Goal: Transaction & Acquisition: Purchase product/service

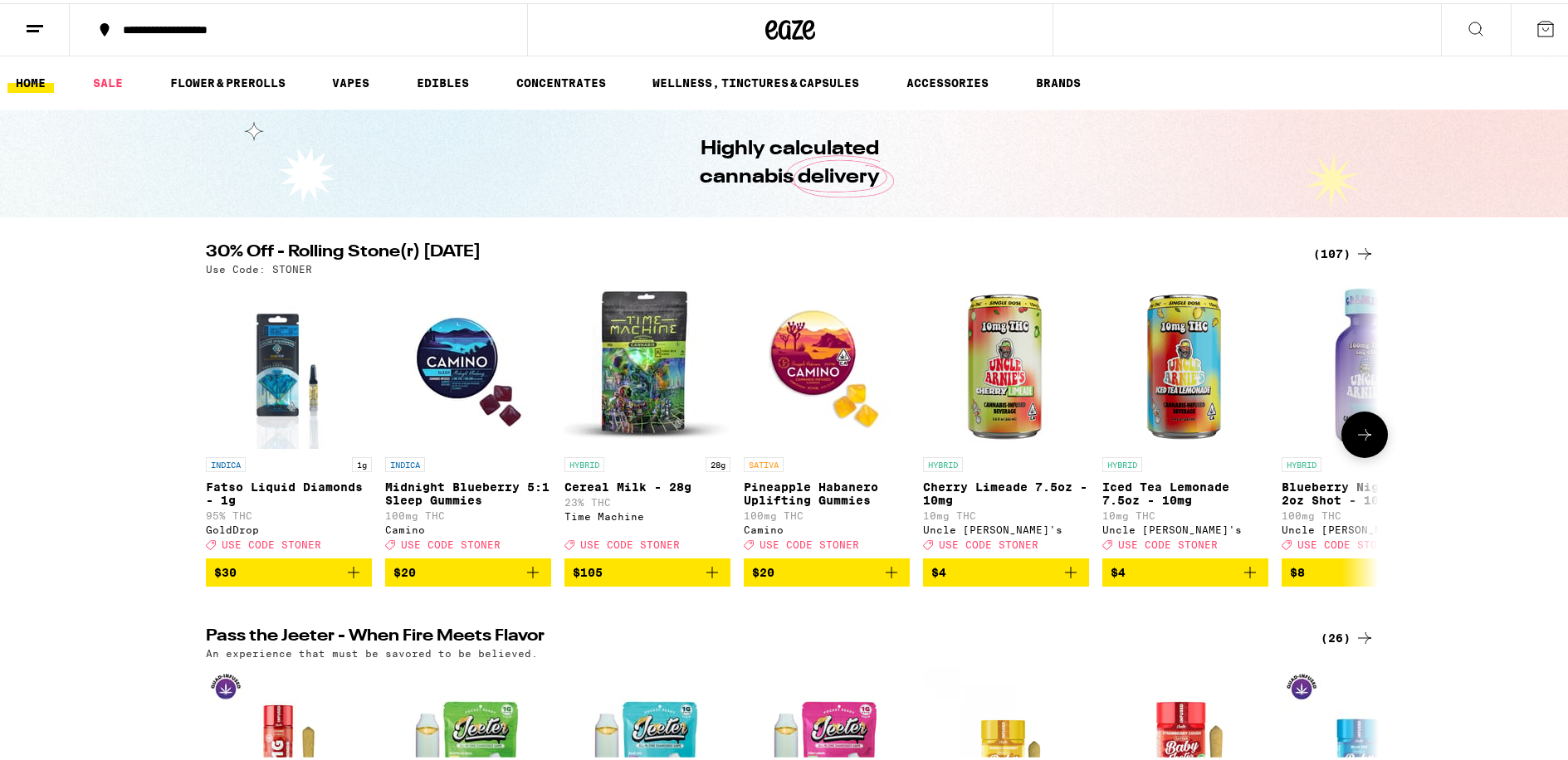
click at [1369, 426] on button at bounding box center [1364, 431] width 46 height 46
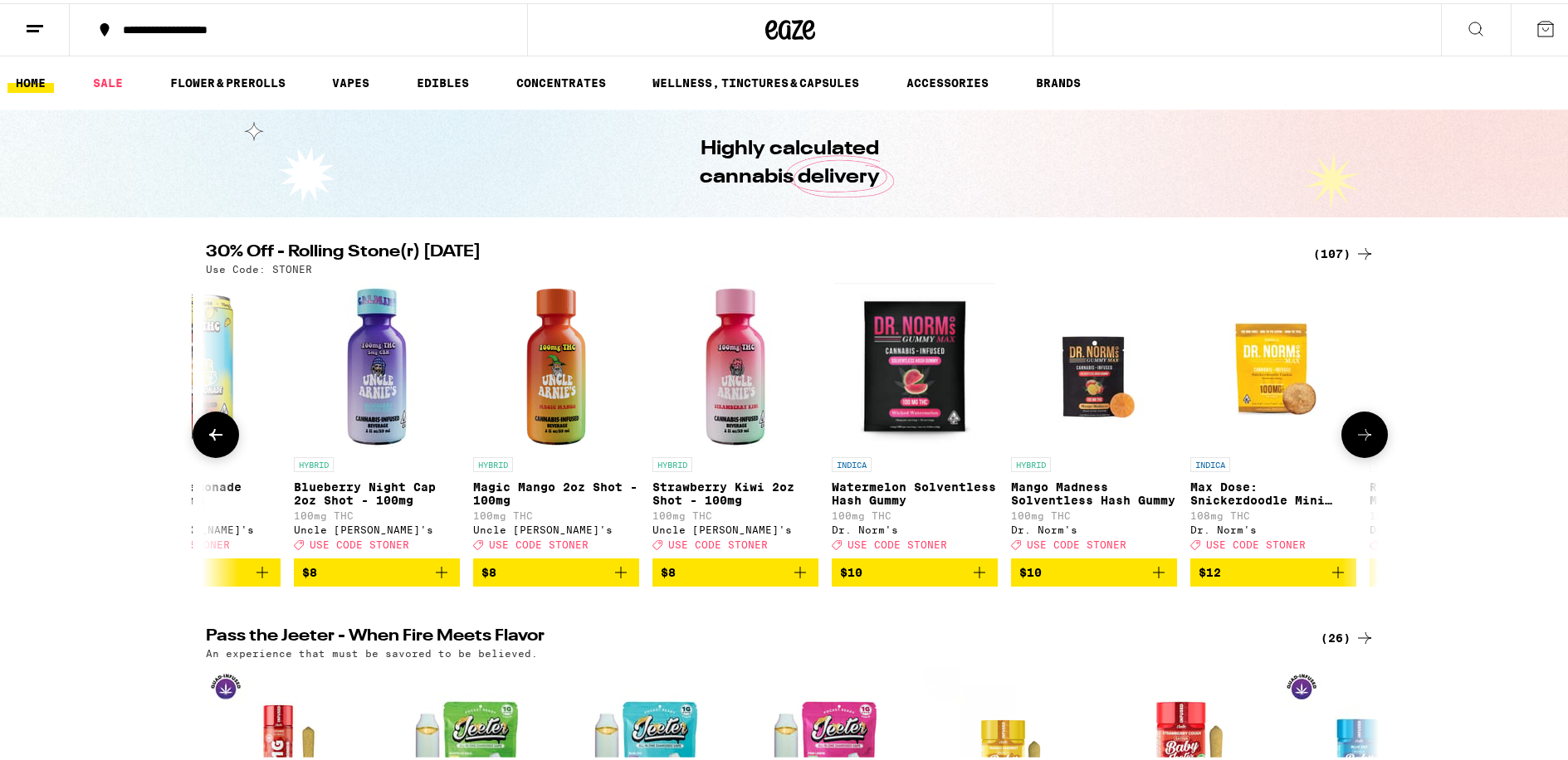
click at [1364, 433] on icon at bounding box center [1364, 431] width 20 height 20
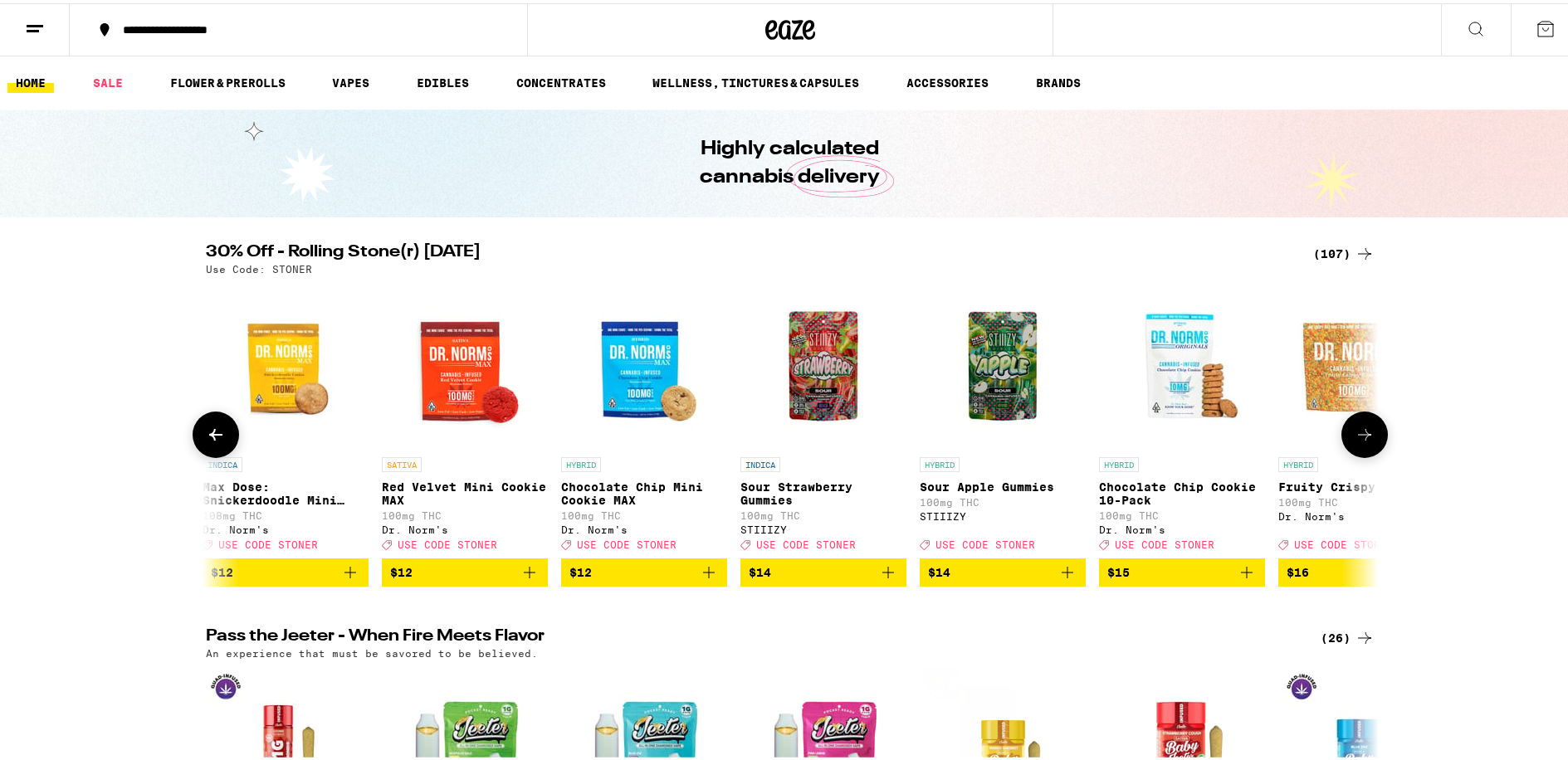
click at [1364, 433] on icon at bounding box center [1364, 431] width 20 height 20
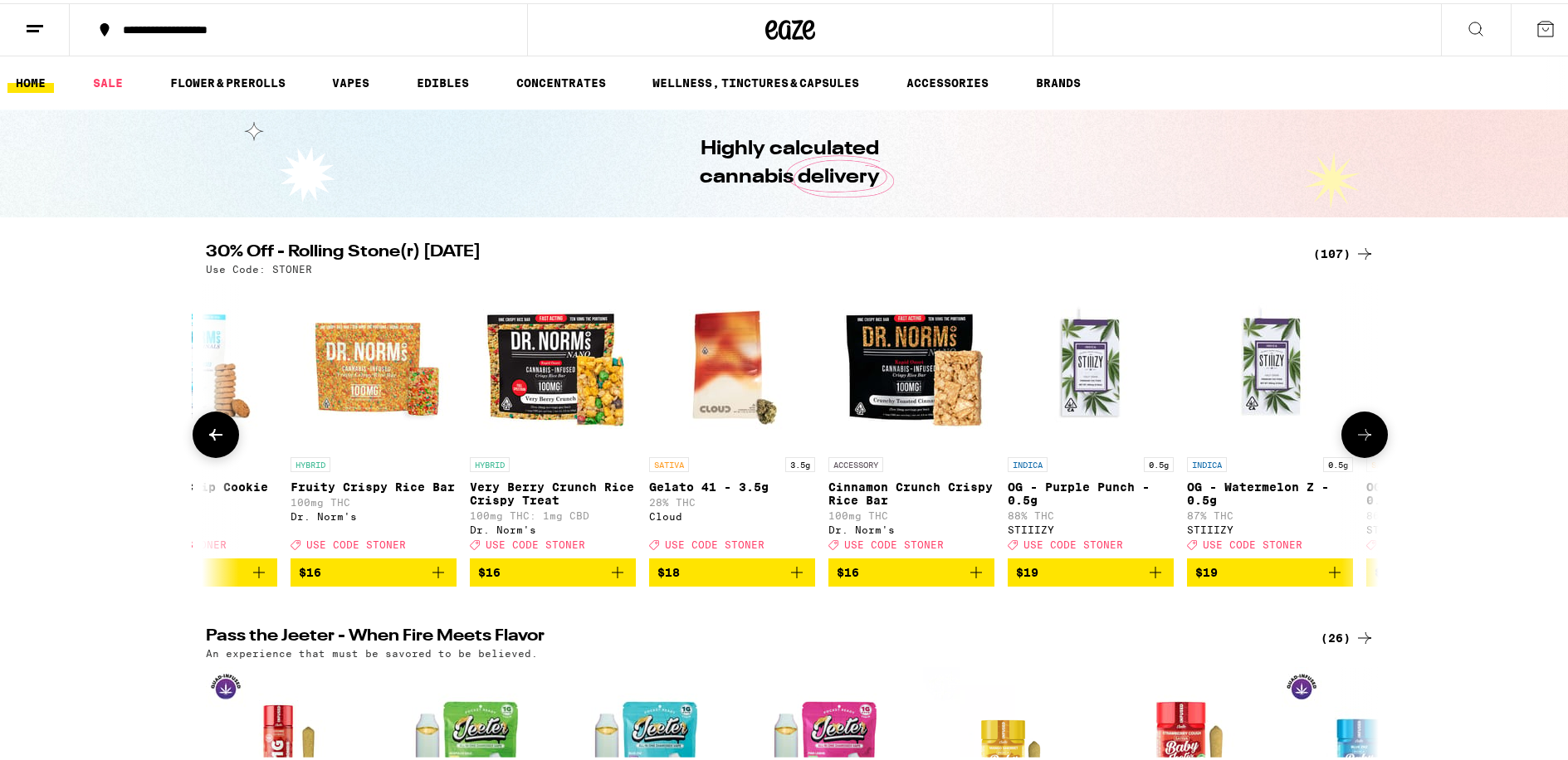
click at [1364, 433] on icon at bounding box center [1364, 431] width 20 height 20
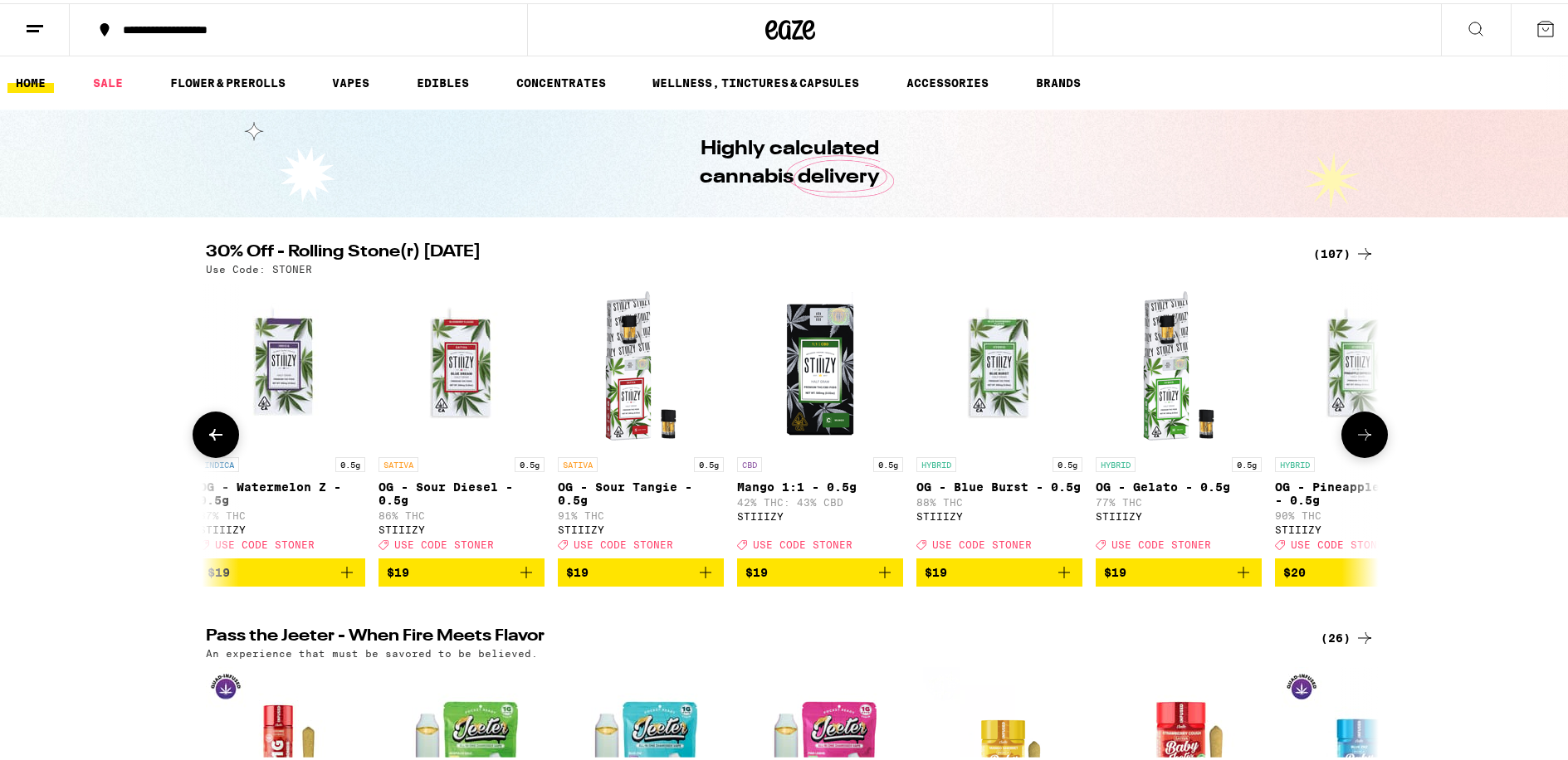
click at [1364, 433] on icon at bounding box center [1364, 431] width 20 height 20
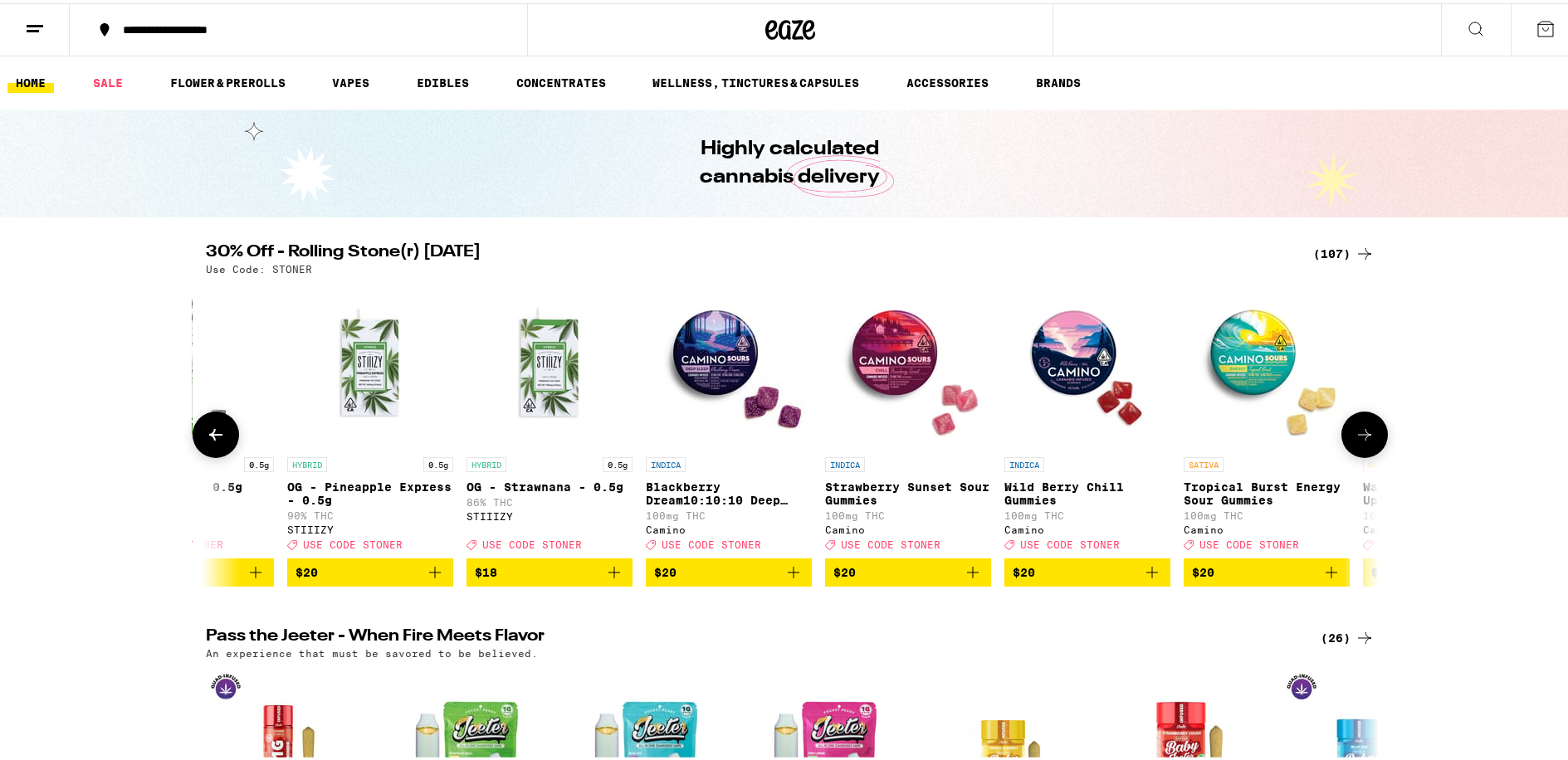
click at [1364, 433] on icon at bounding box center [1364, 431] width 20 height 20
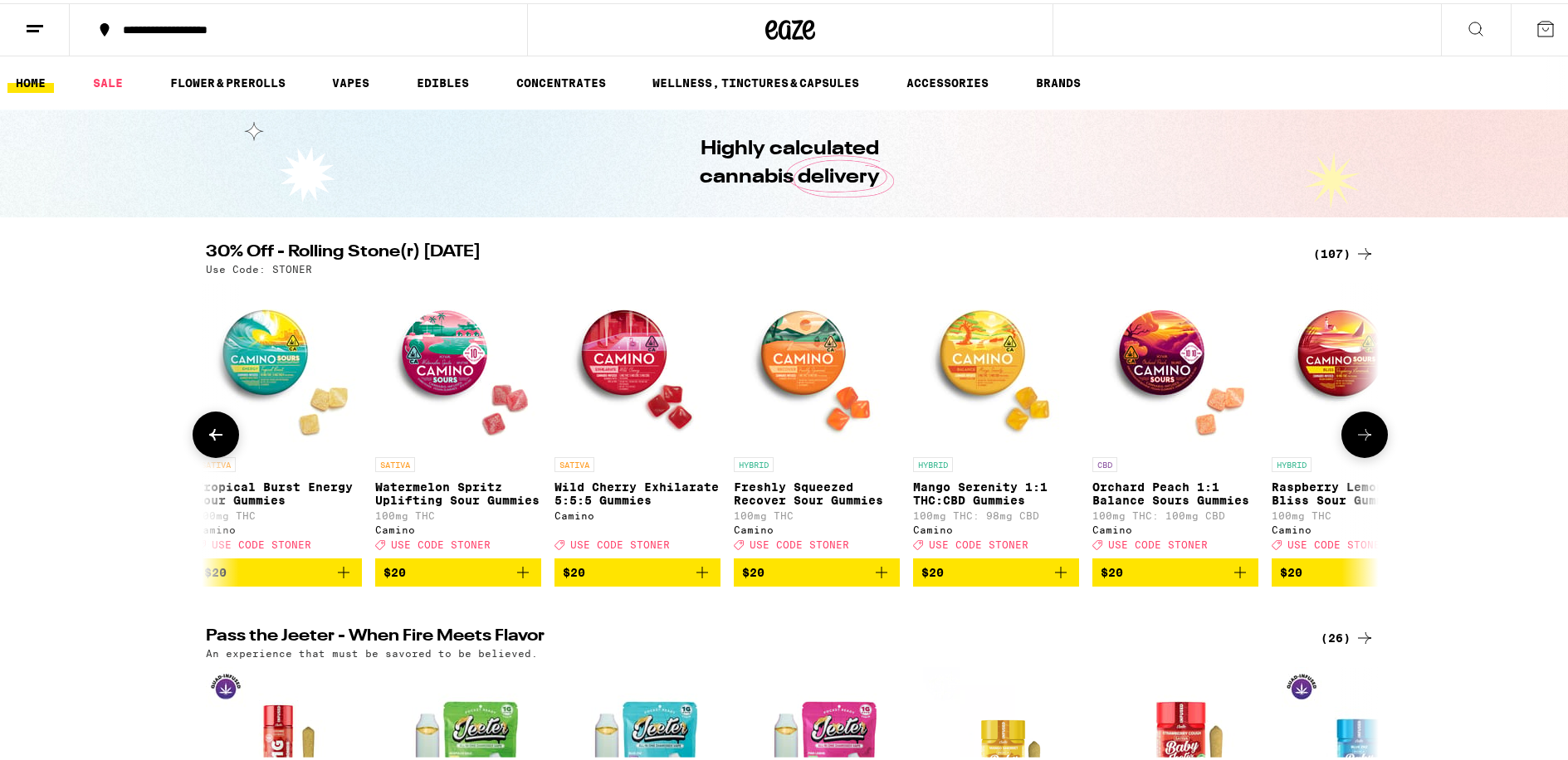
click at [1364, 433] on icon at bounding box center [1364, 431] width 20 height 20
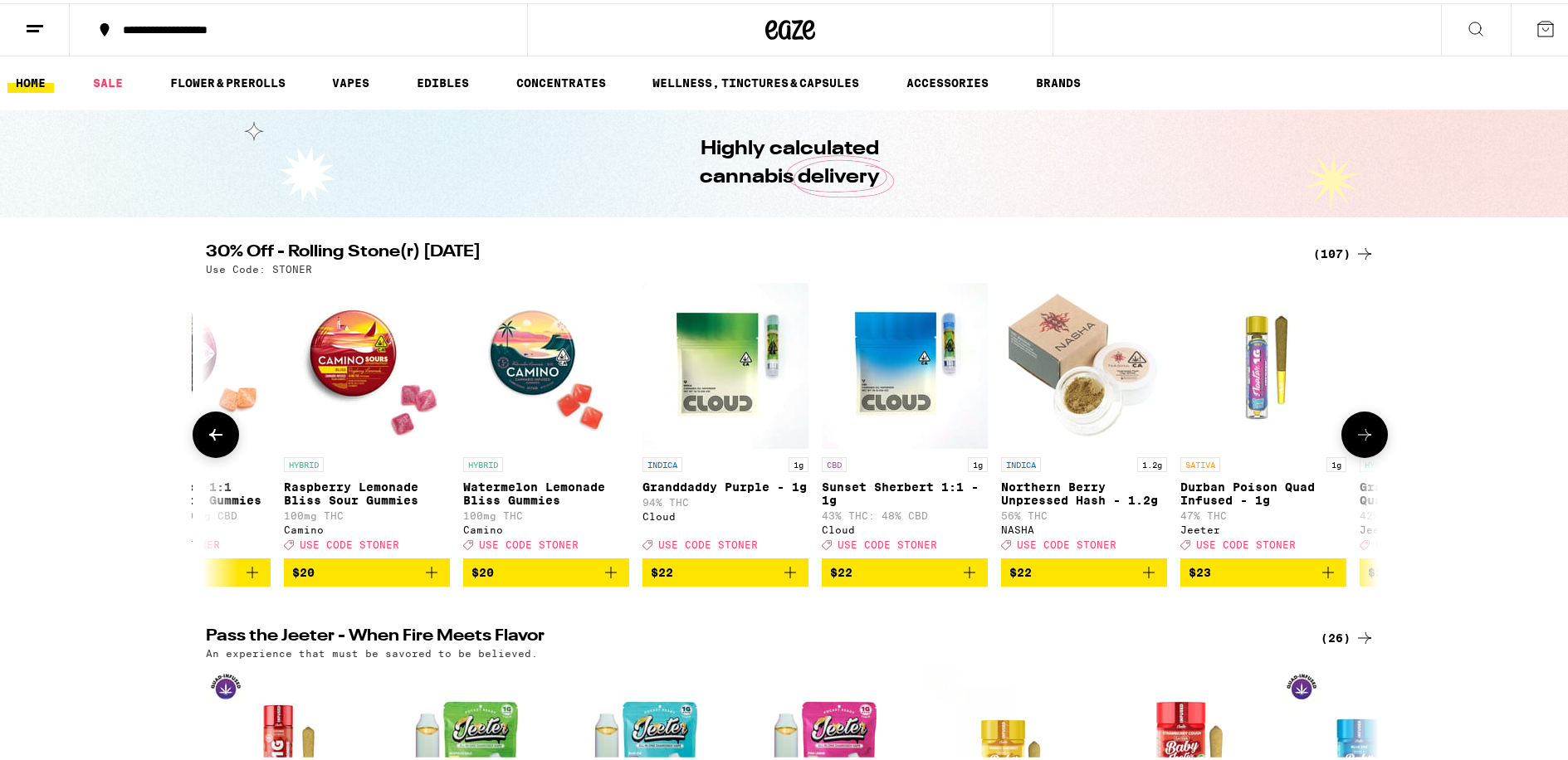
click at [1364, 433] on icon at bounding box center [1364, 431] width 20 height 20
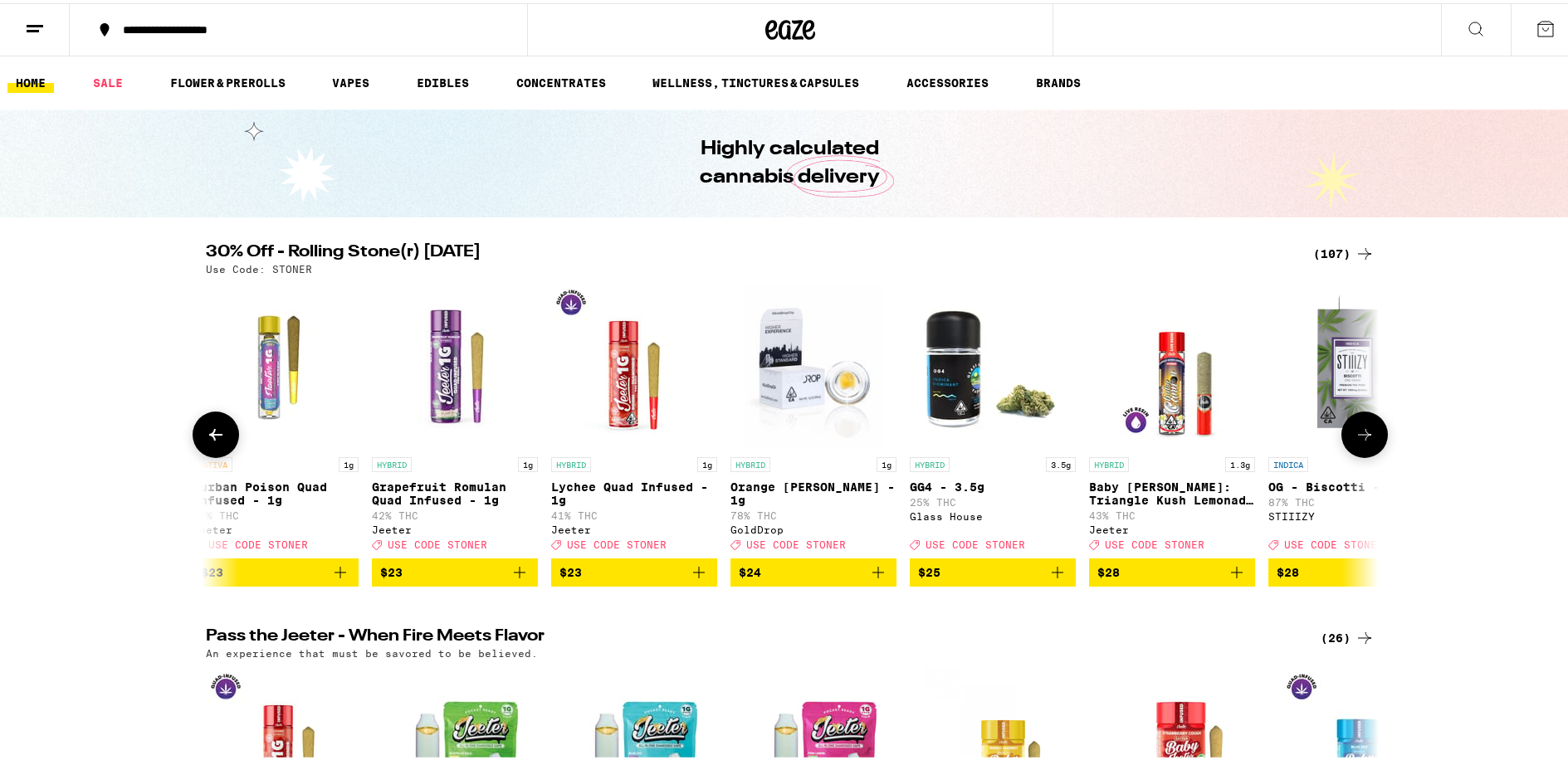
click at [1364, 433] on icon at bounding box center [1364, 431] width 20 height 20
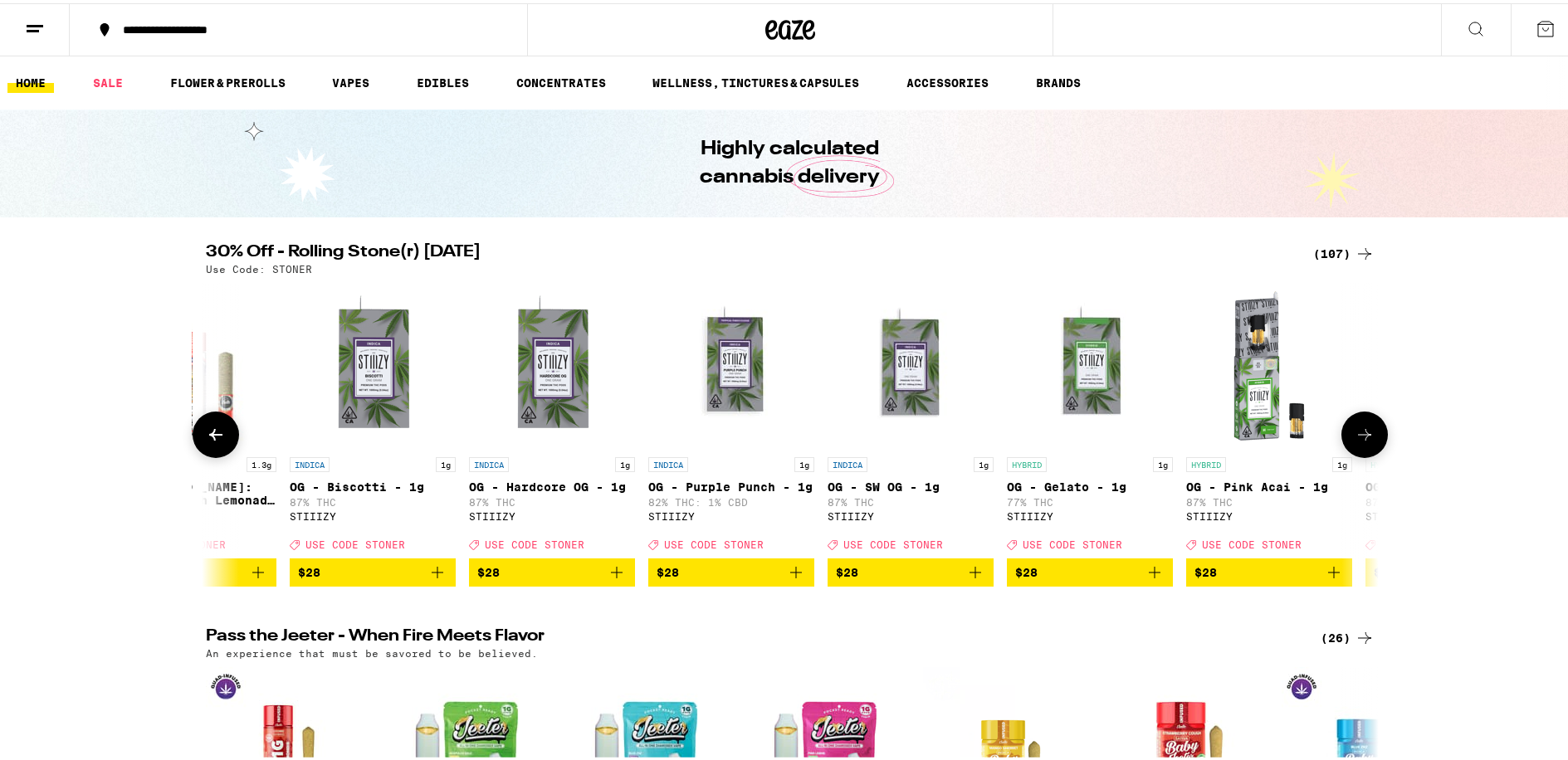
scroll to position [0, 8889]
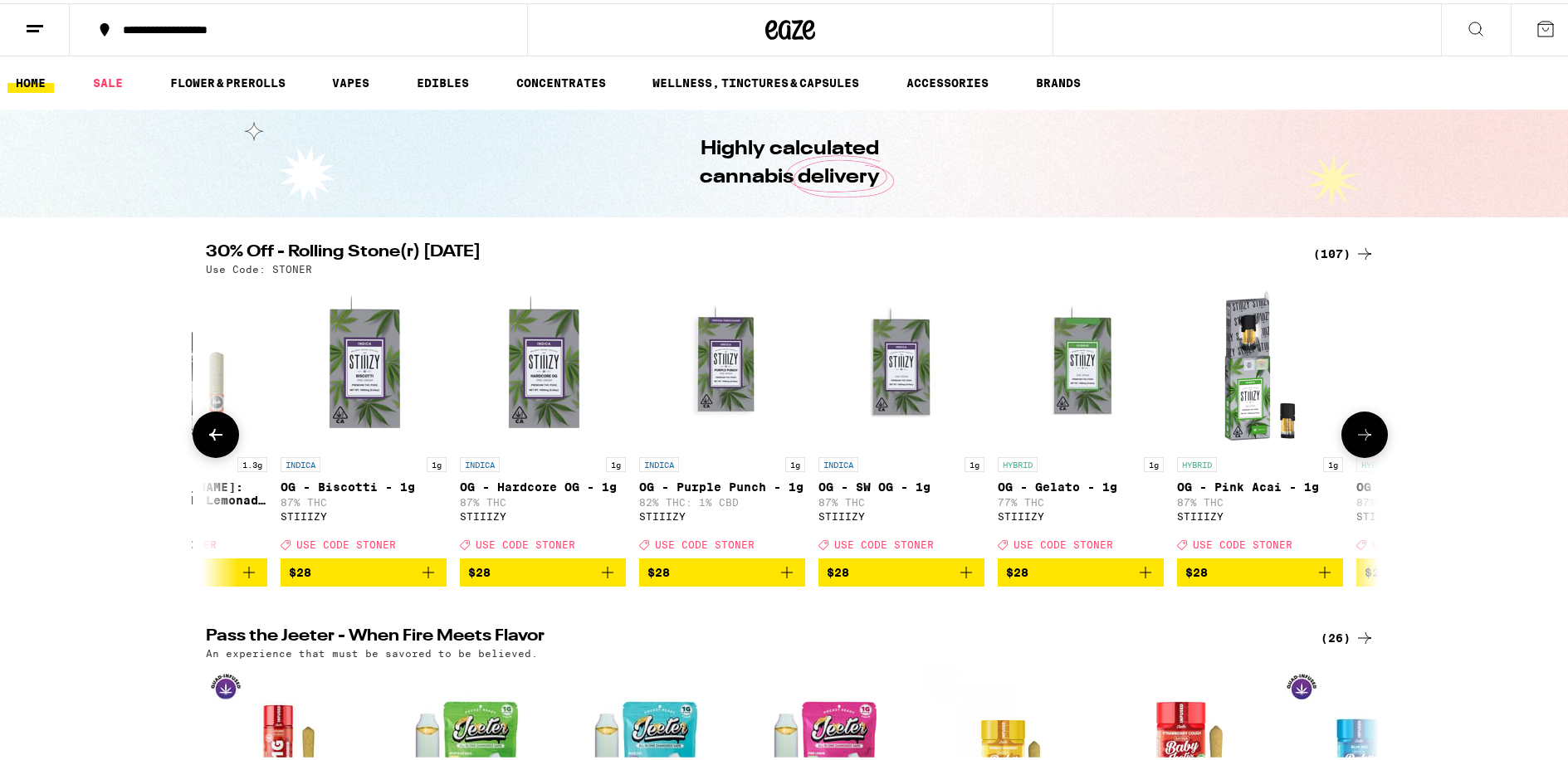
click at [1364, 433] on icon at bounding box center [1364, 431] width 20 height 20
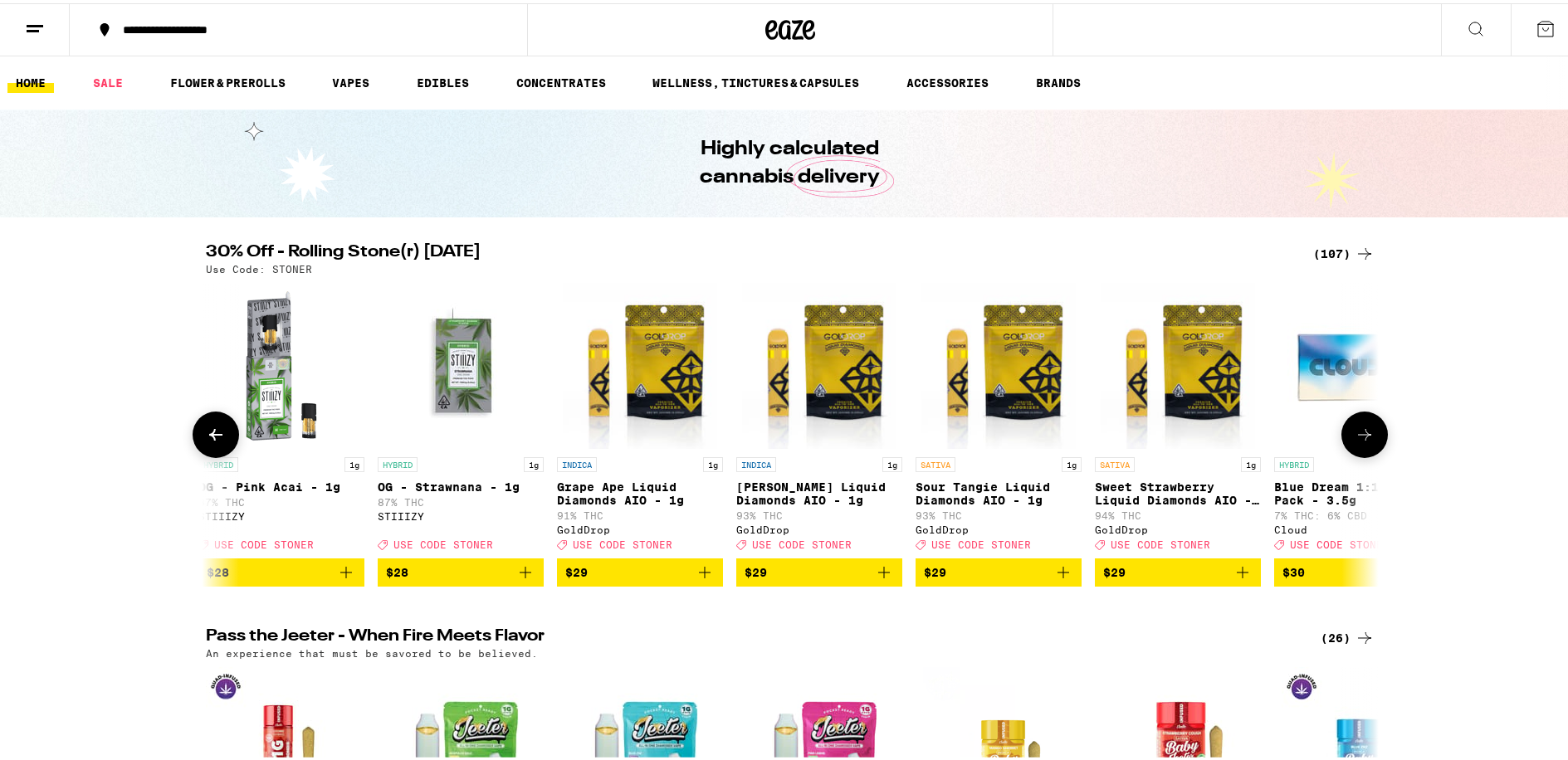
scroll to position [0, 9877]
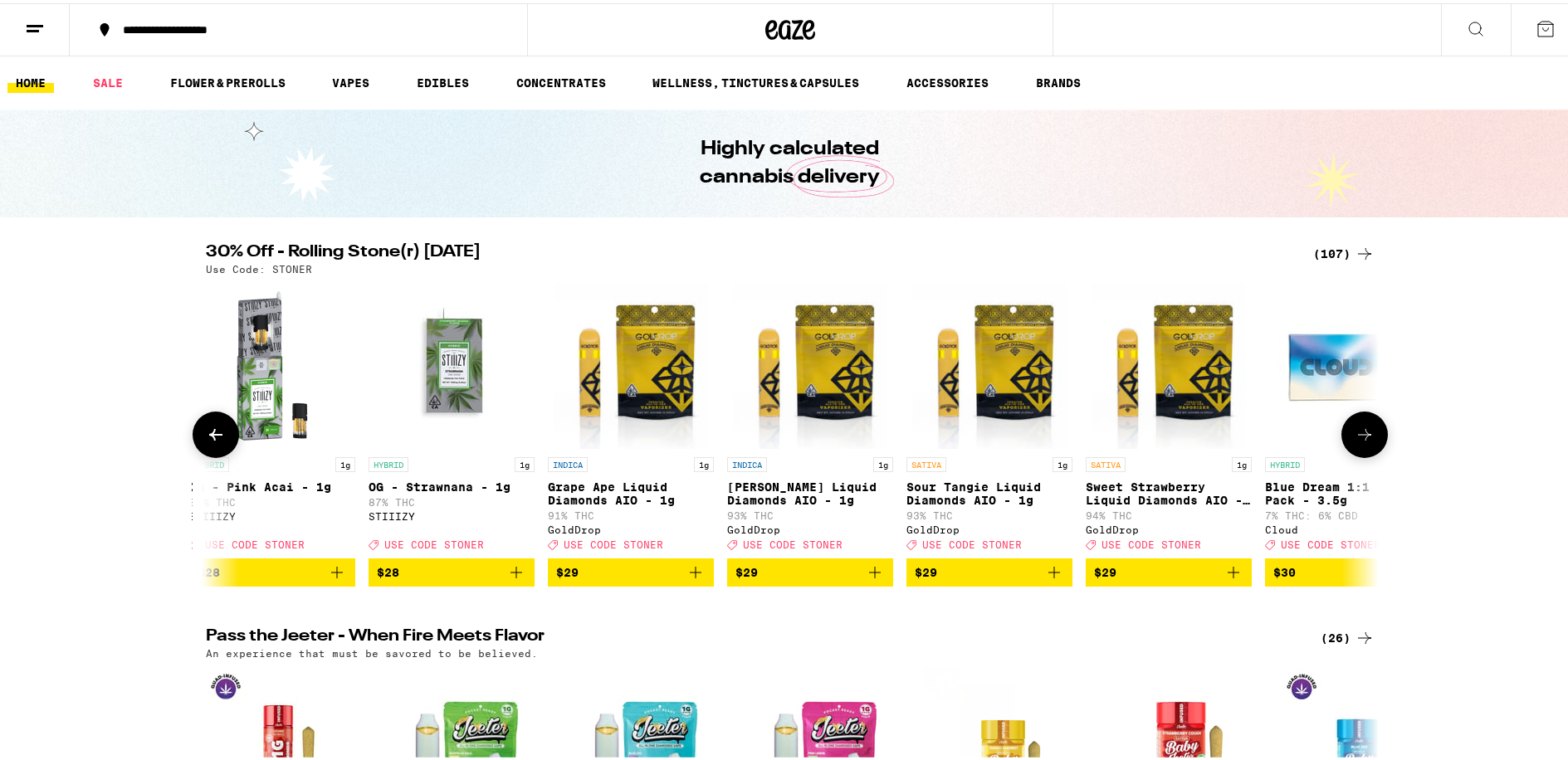
click at [1364, 433] on icon at bounding box center [1364, 431] width 20 height 20
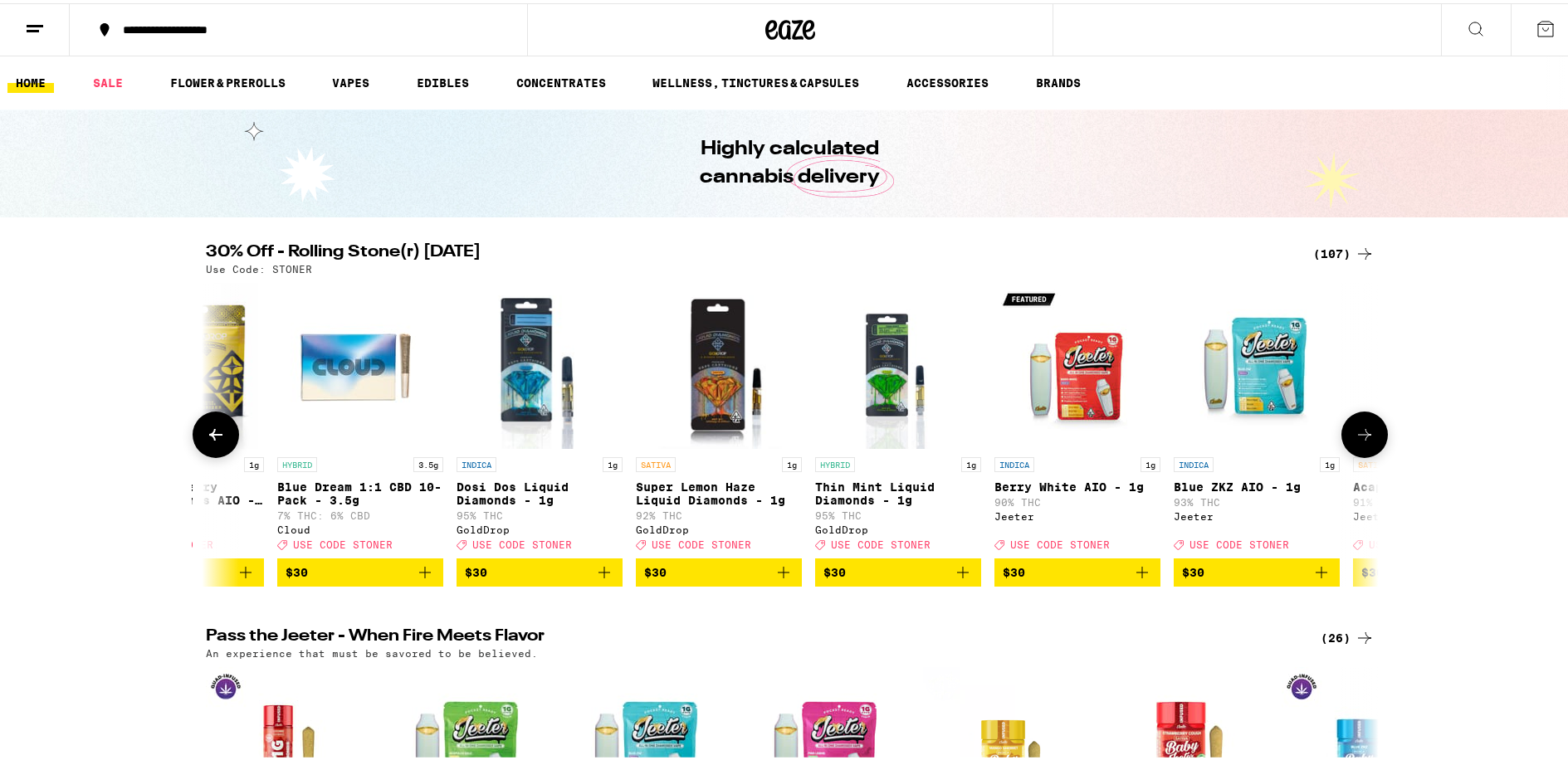
click at [1364, 433] on icon at bounding box center [1364, 431] width 20 height 20
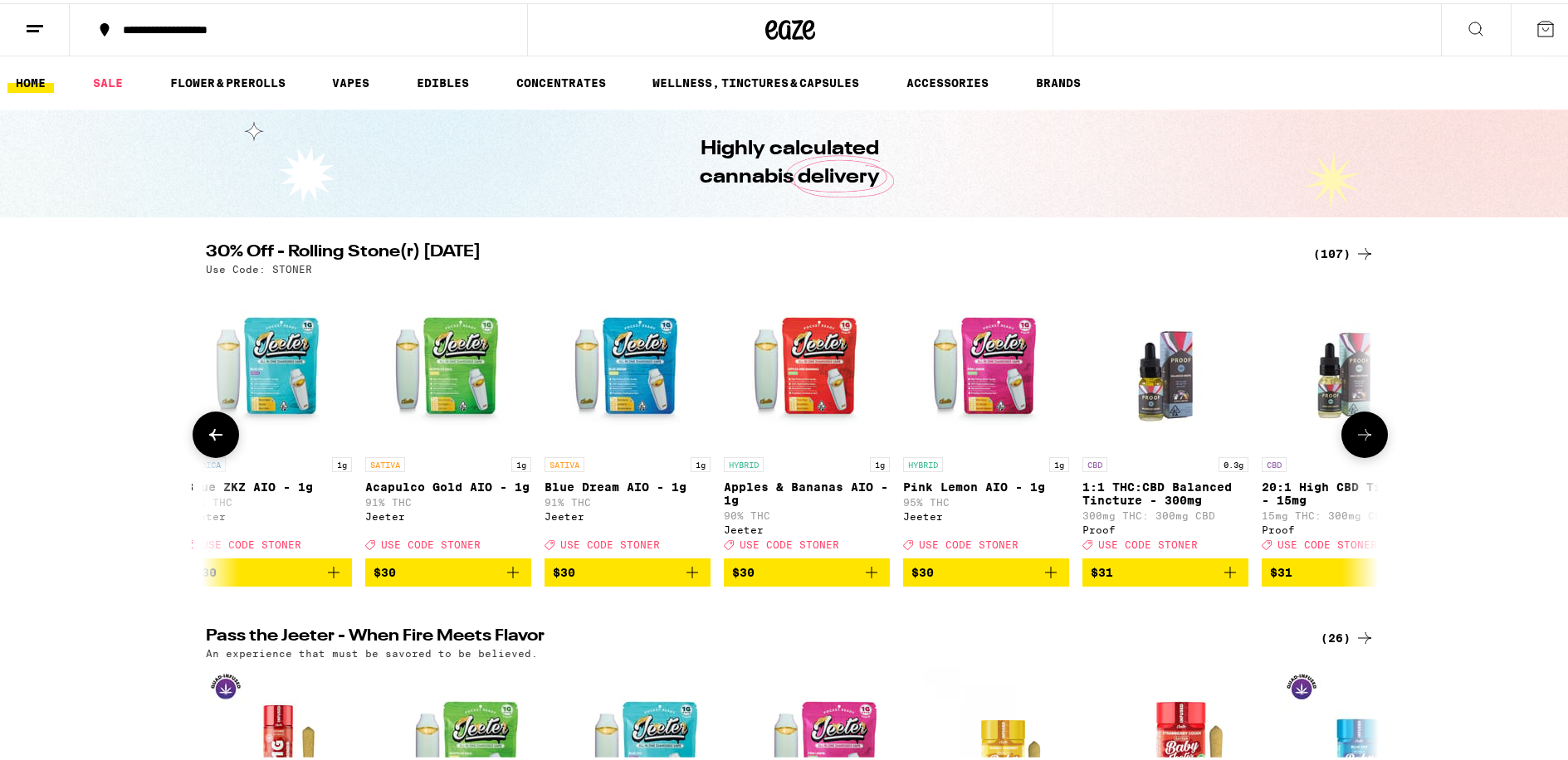
click at [1364, 433] on icon at bounding box center [1364, 431] width 20 height 20
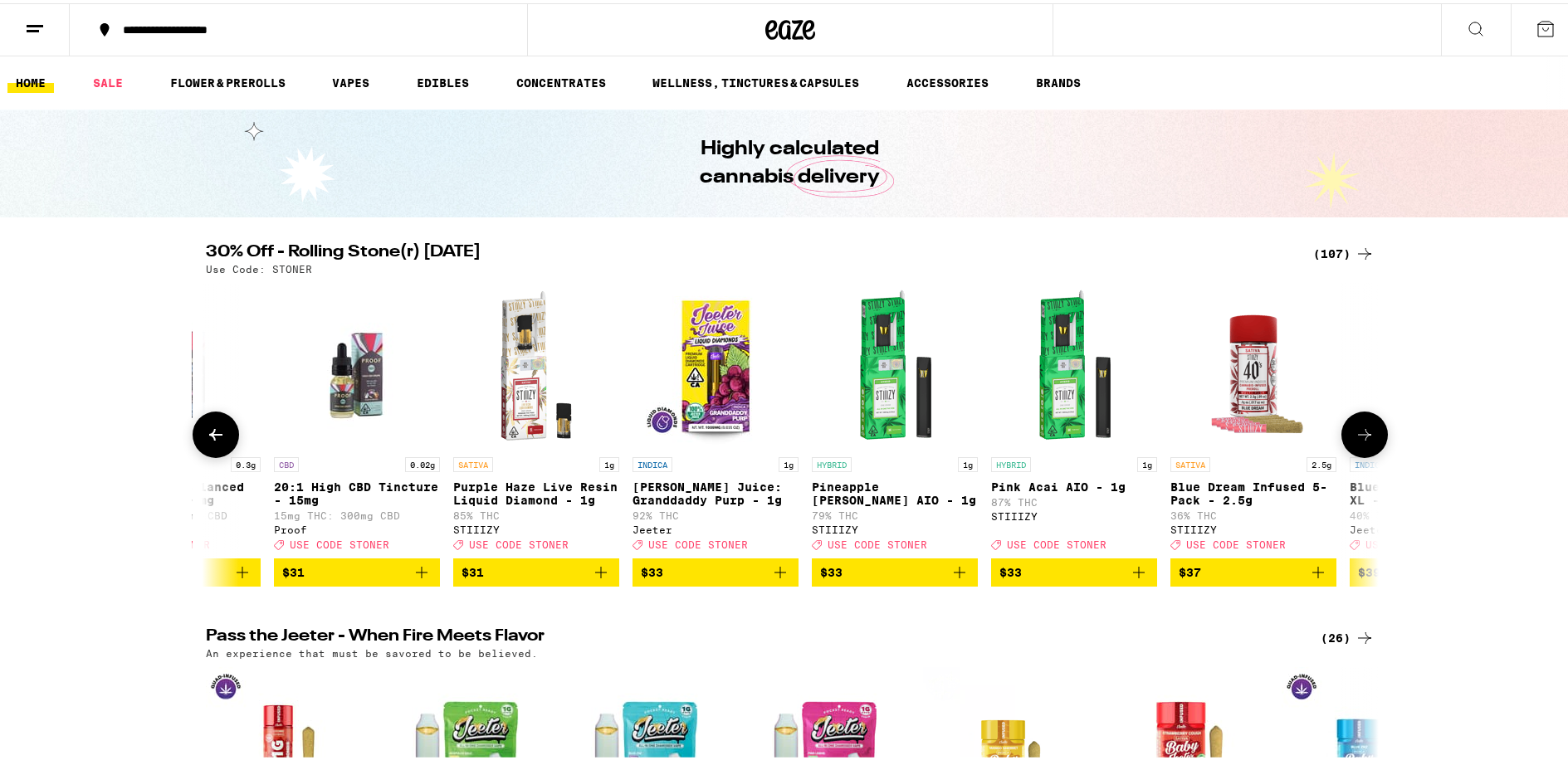
click at [1364, 433] on icon at bounding box center [1364, 431] width 20 height 20
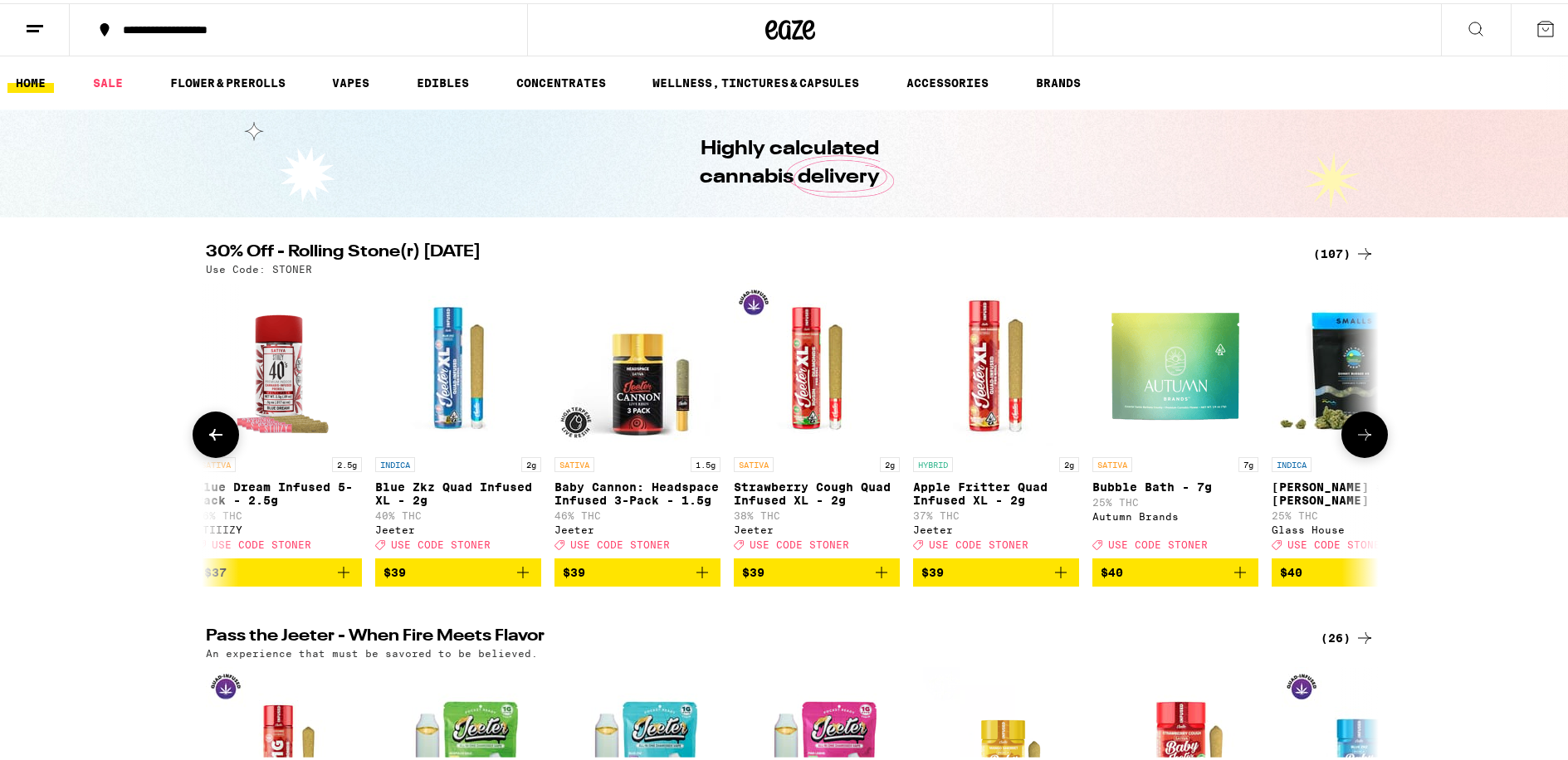
scroll to position [0, 13828]
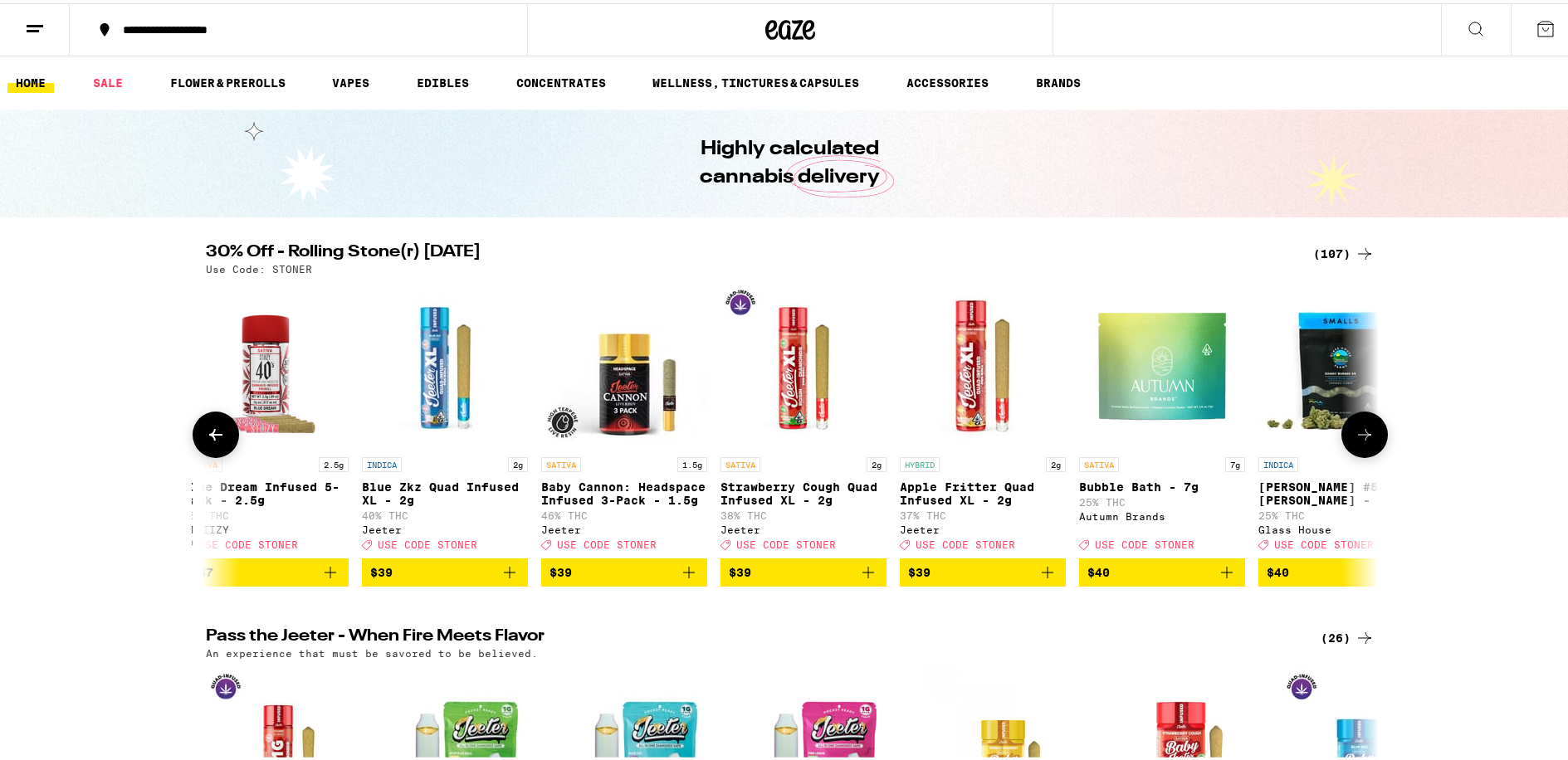
click at [1364, 433] on icon at bounding box center [1364, 431] width 20 height 20
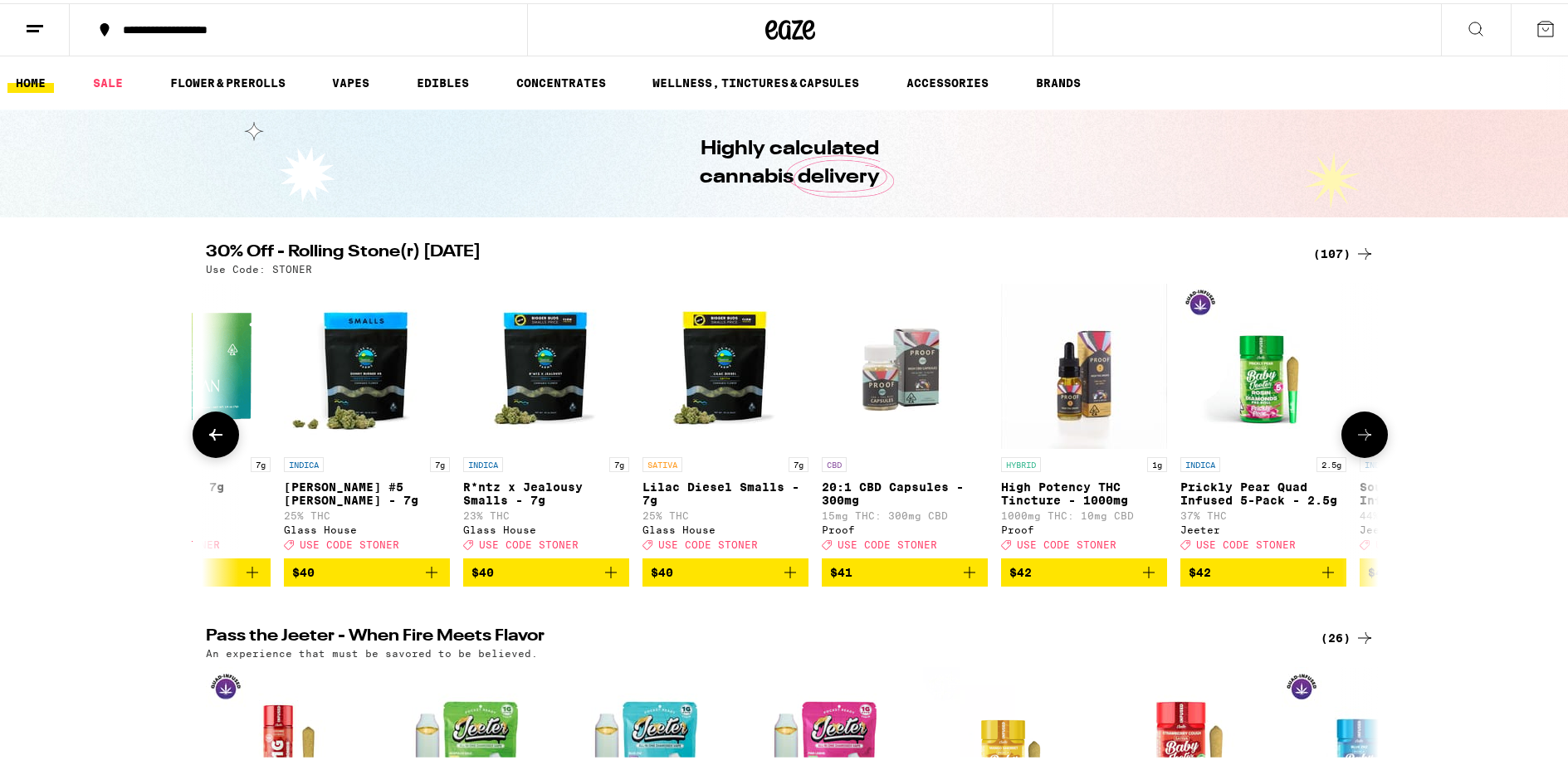
scroll to position [0, 14815]
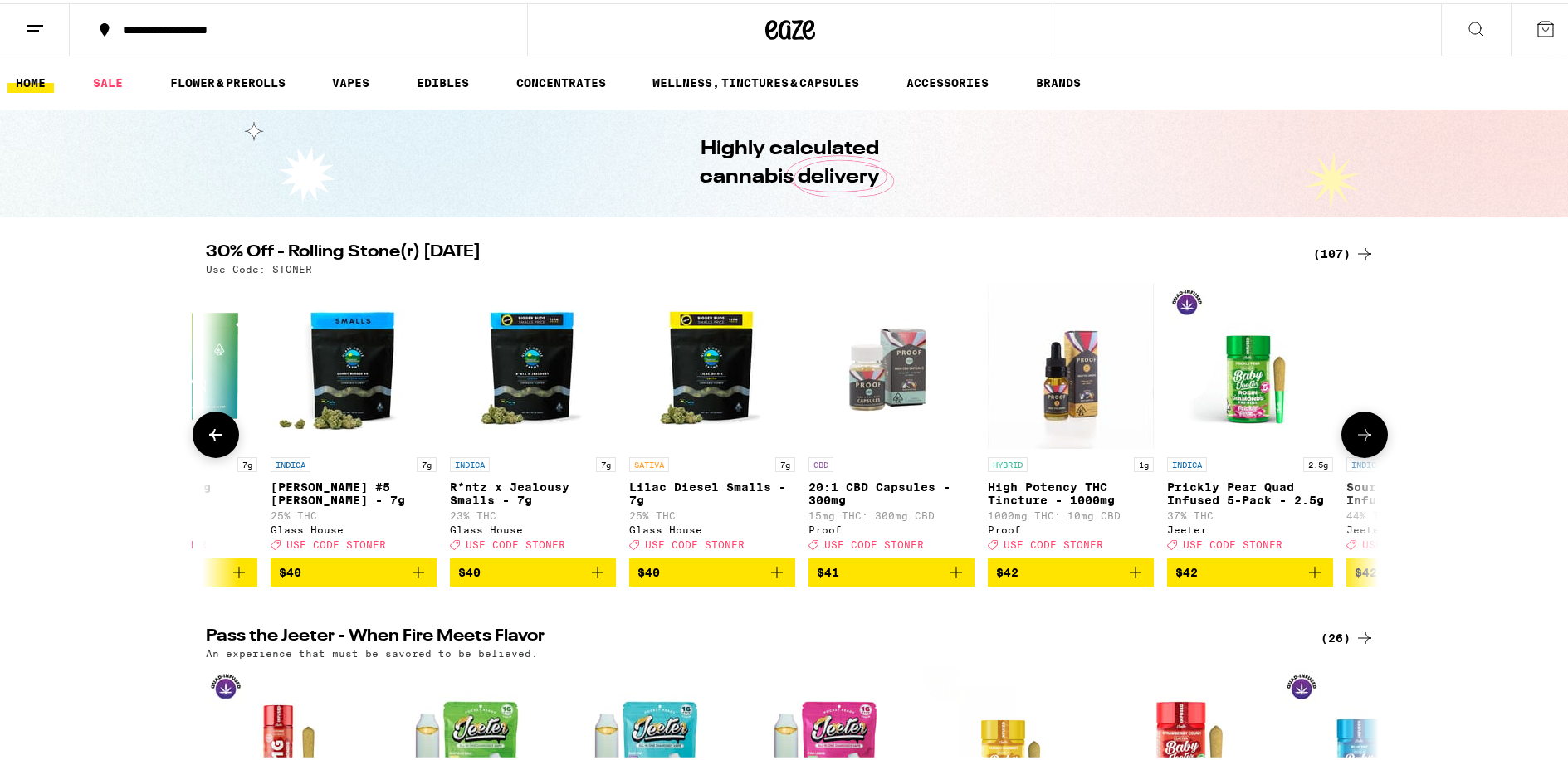
click at [1364, 433] on icon at bounding box center [1364, 431] width 20 height 20
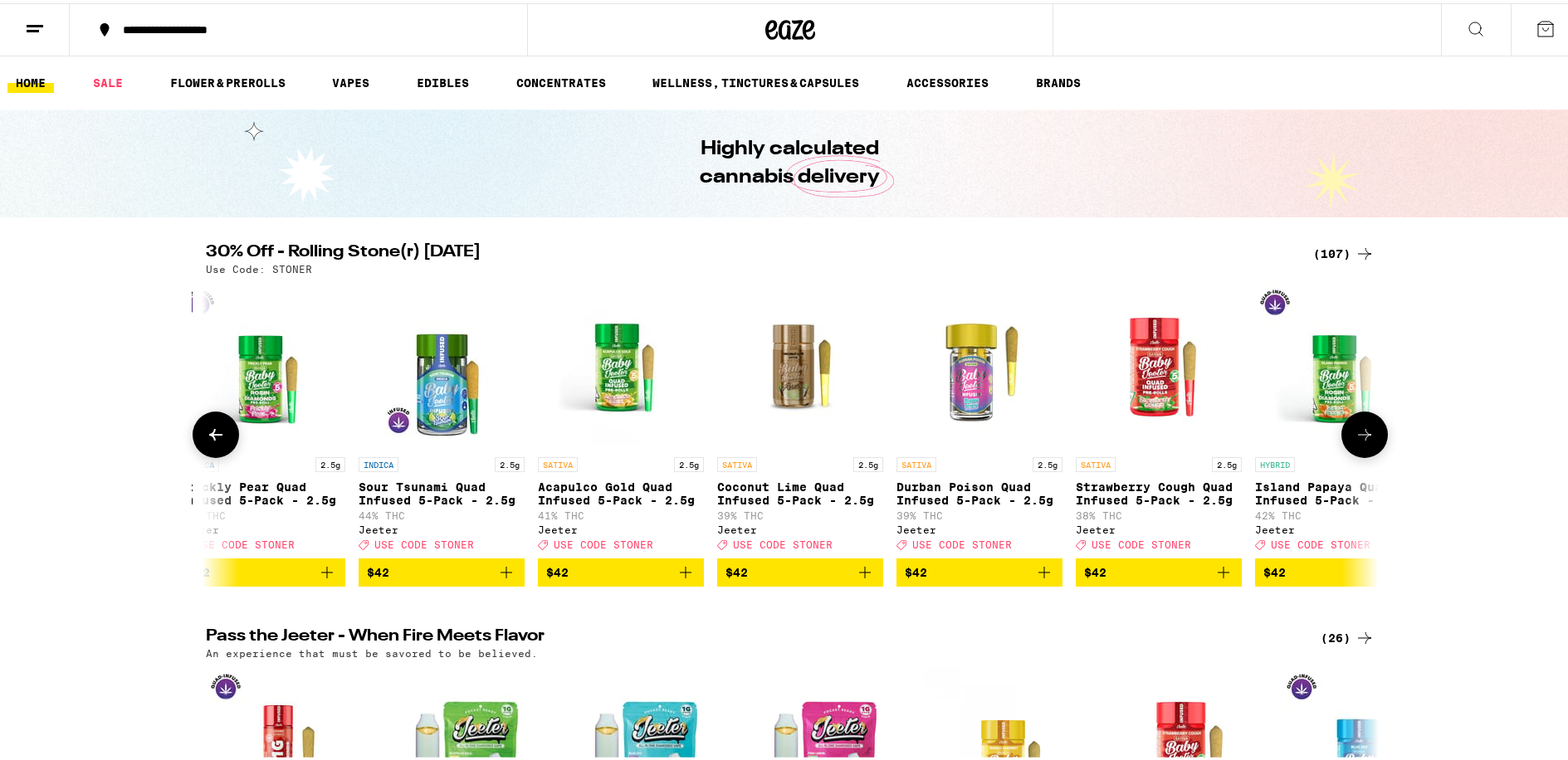
click at [1364, 433] on icon at bounding box center [1364, 431] width 20 height 20
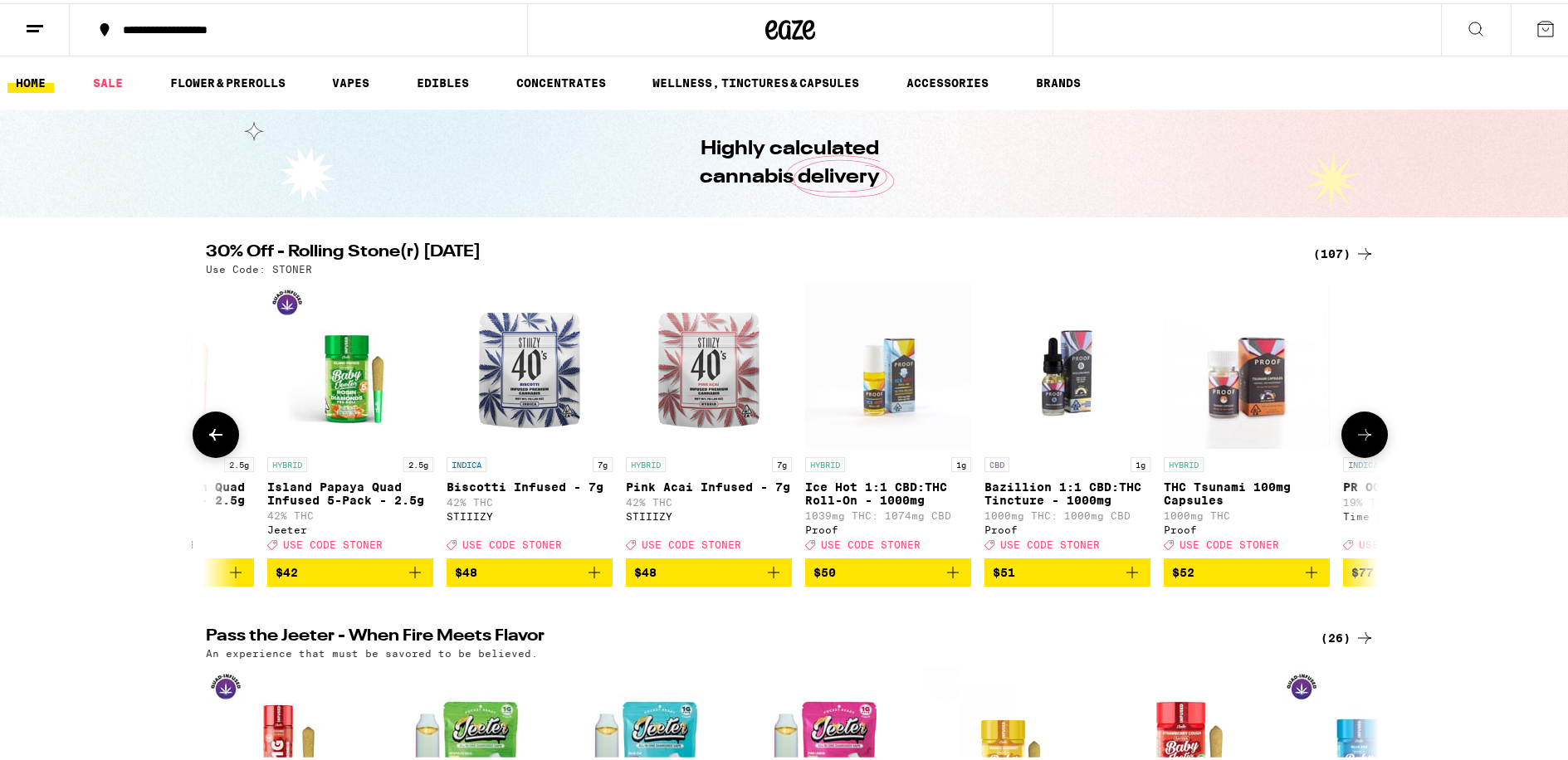
click at [1364, 433] on icon at bounding box center [1364, 431] width 20 height 20
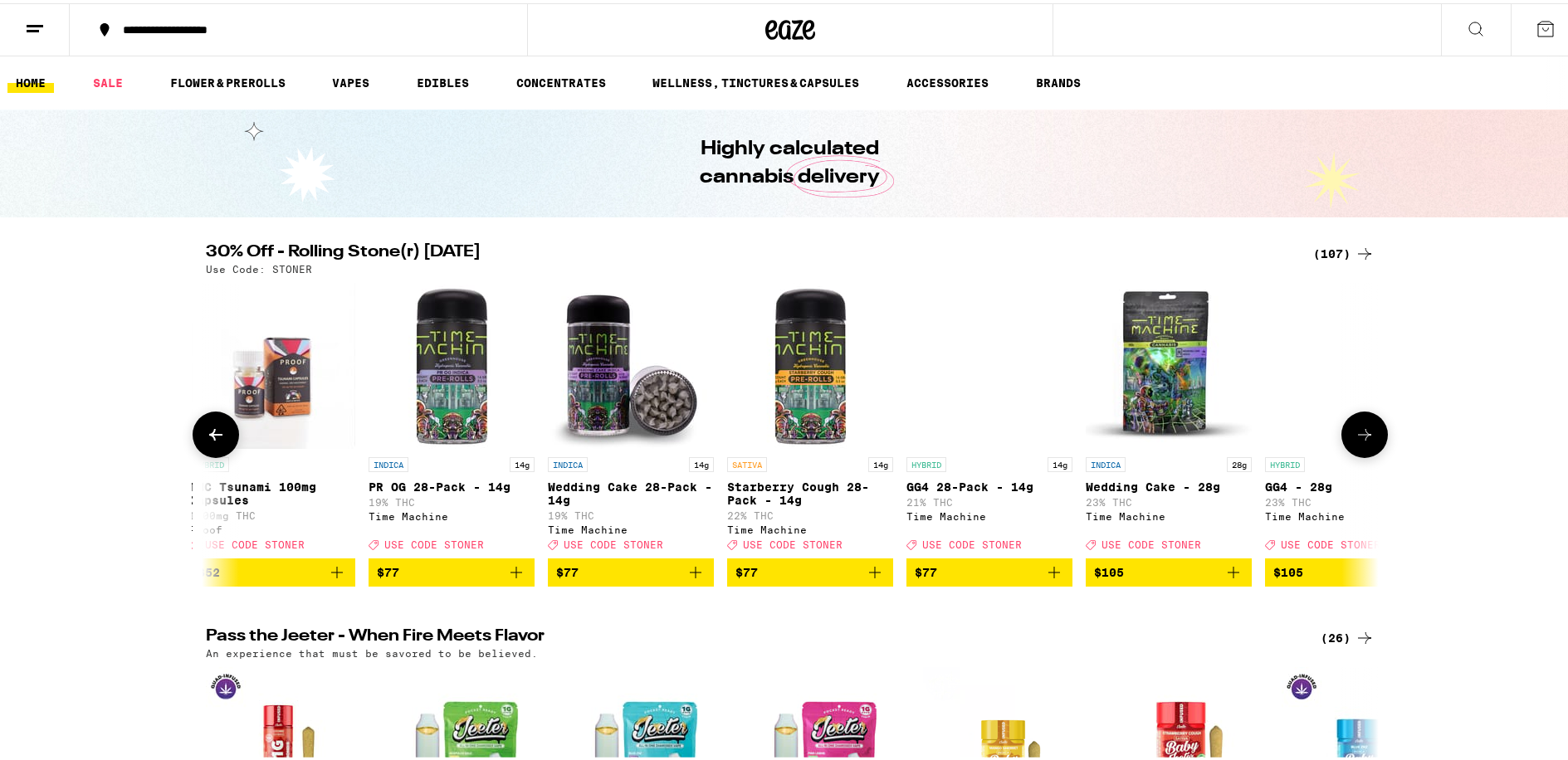
scroll to position [0, 17778]
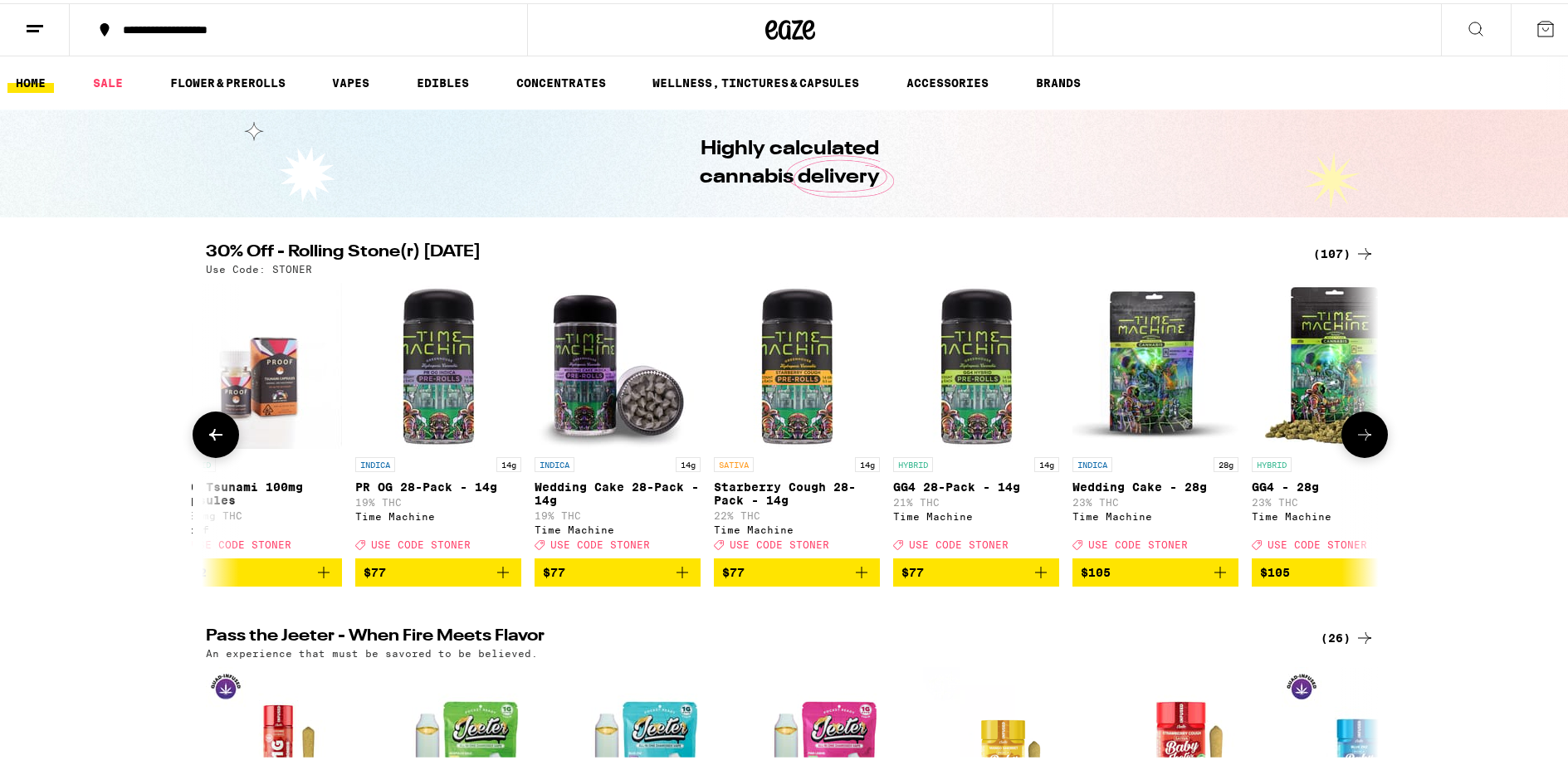
click at [1368, 425] on button at bounding box center [1364, 431] width 46 height 46
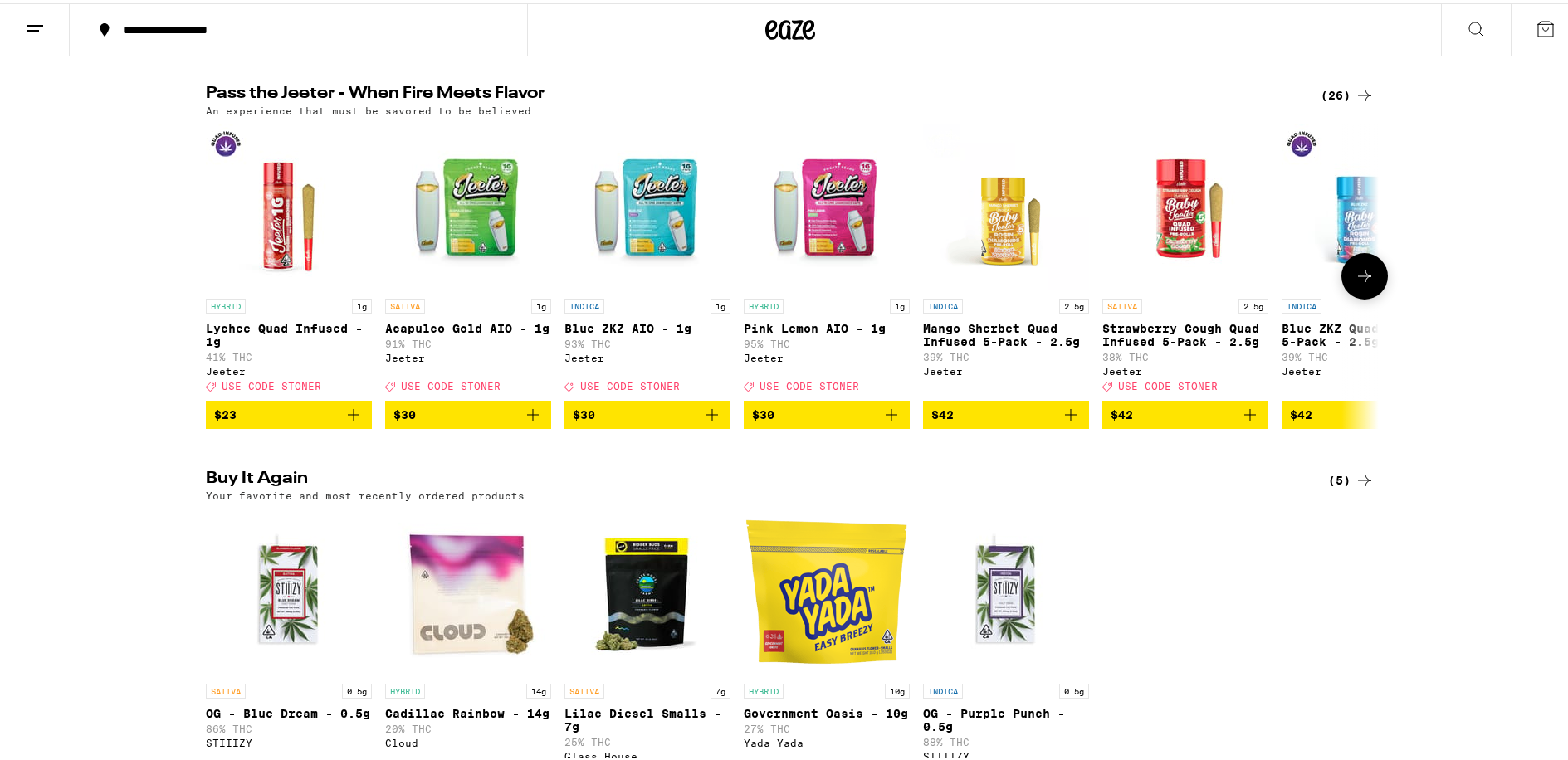
scroll to position [332, 0]
